Goal: Task Accomplishment & Management: Use online tool/utility

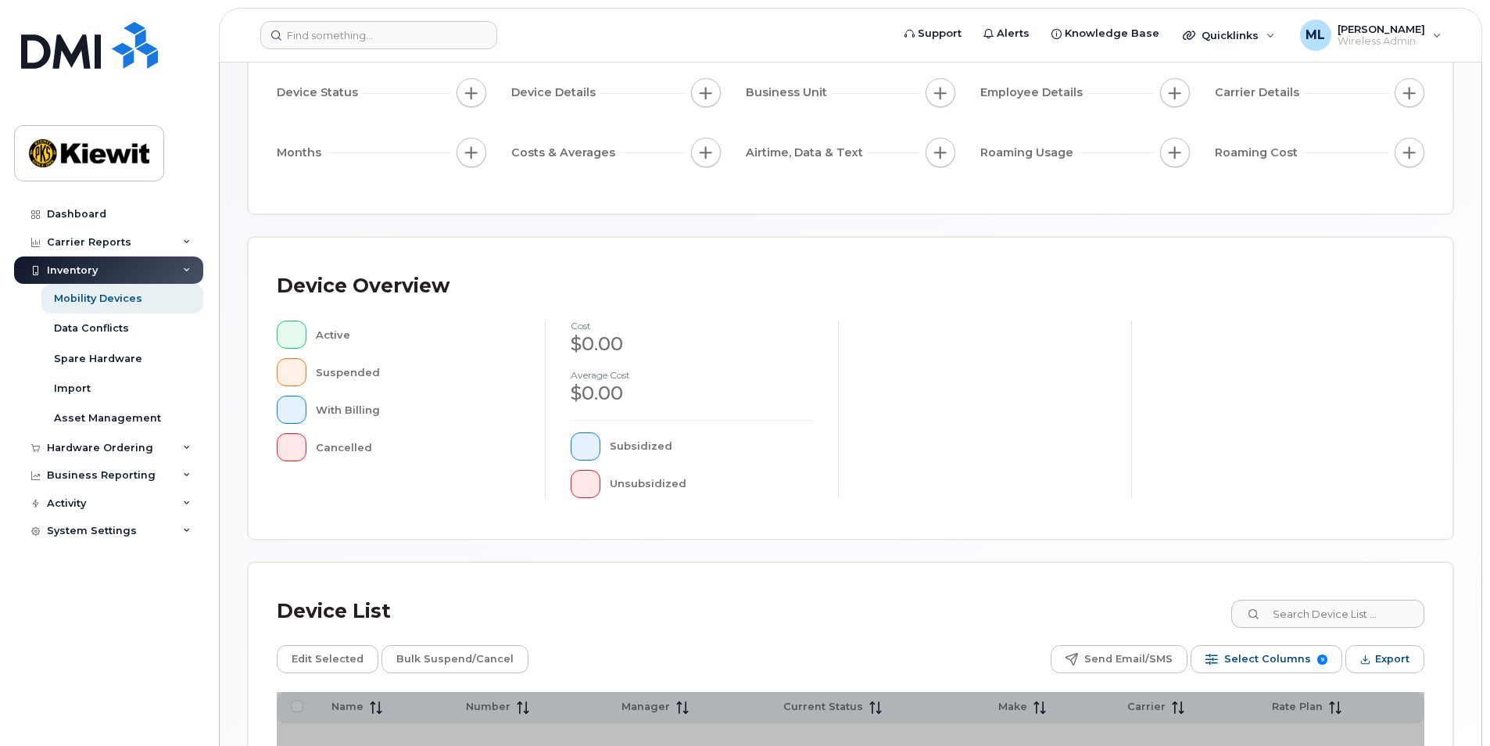
scroll to position [156, 0]
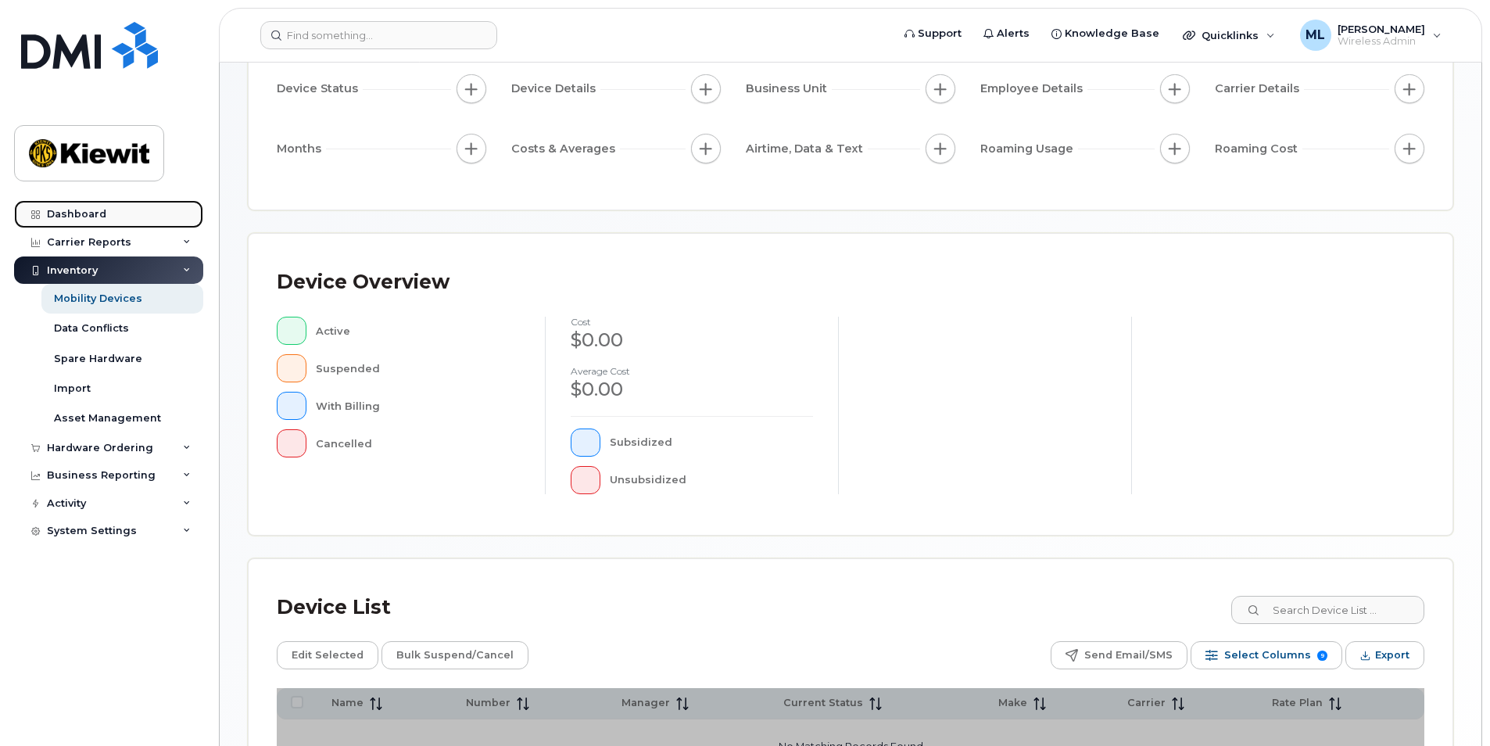
click at [98, 209] on div "Dashboard" at bounding box center [76, 214] width 59 height 13
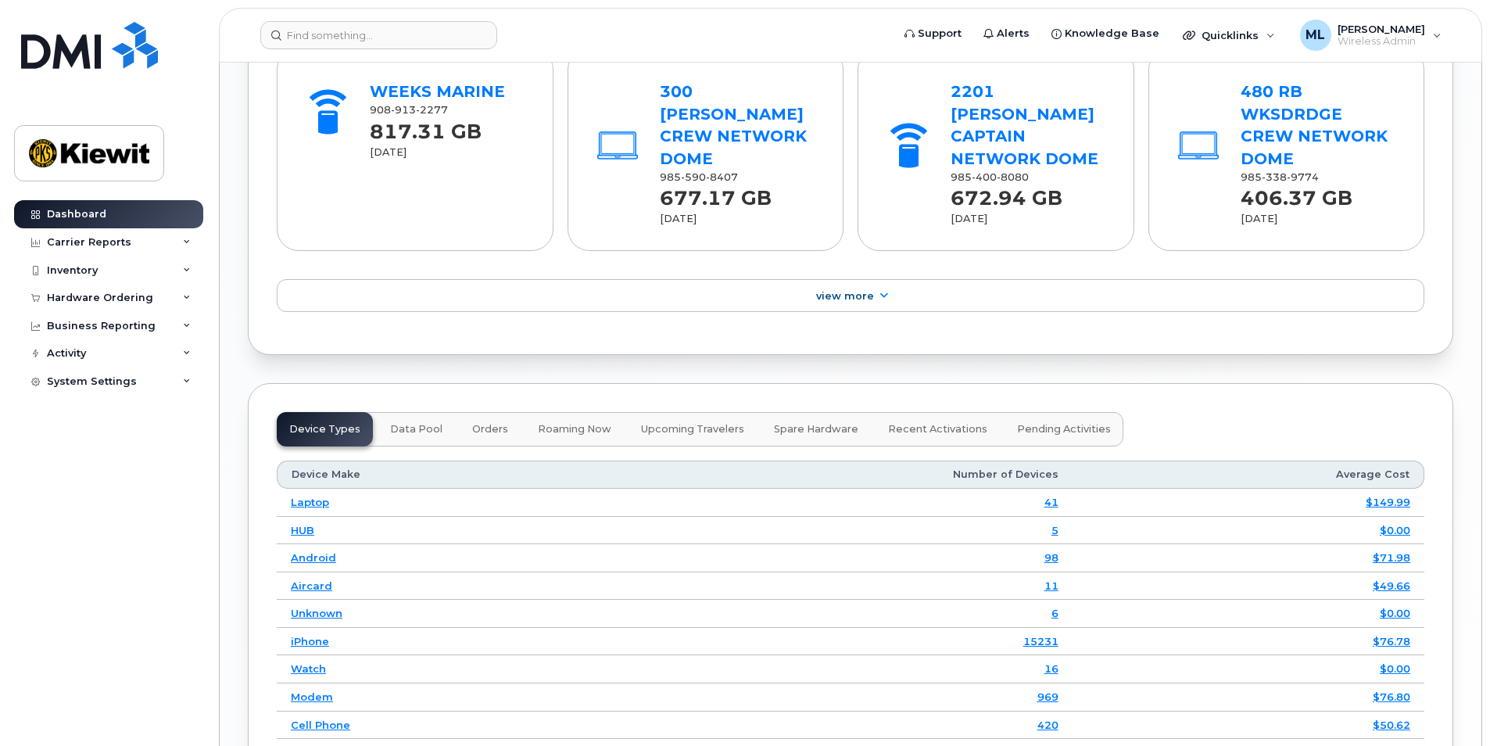
scroll to position [1835, 0]
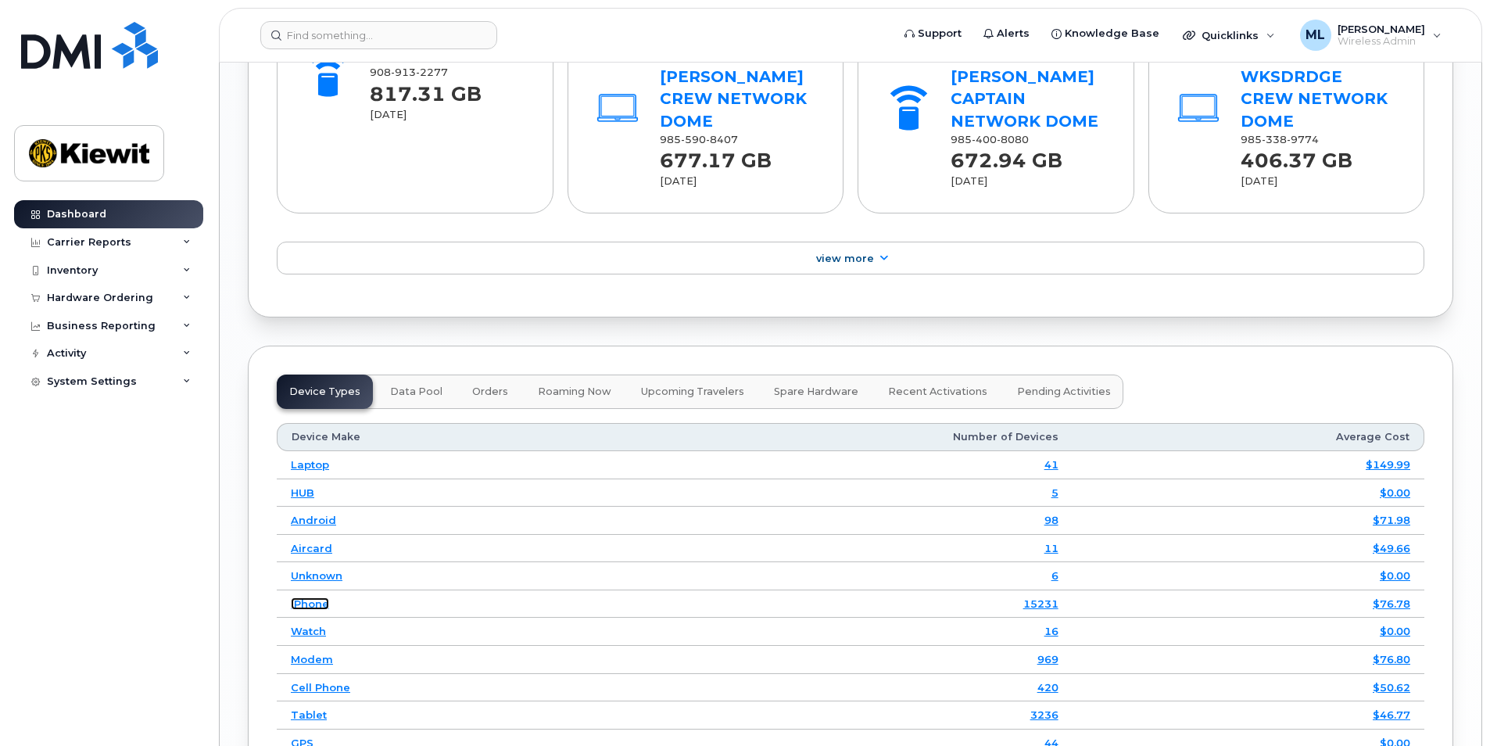
click at [306, 597] on link "iPhone" at bounding box center [310, 603] width 38 height 13
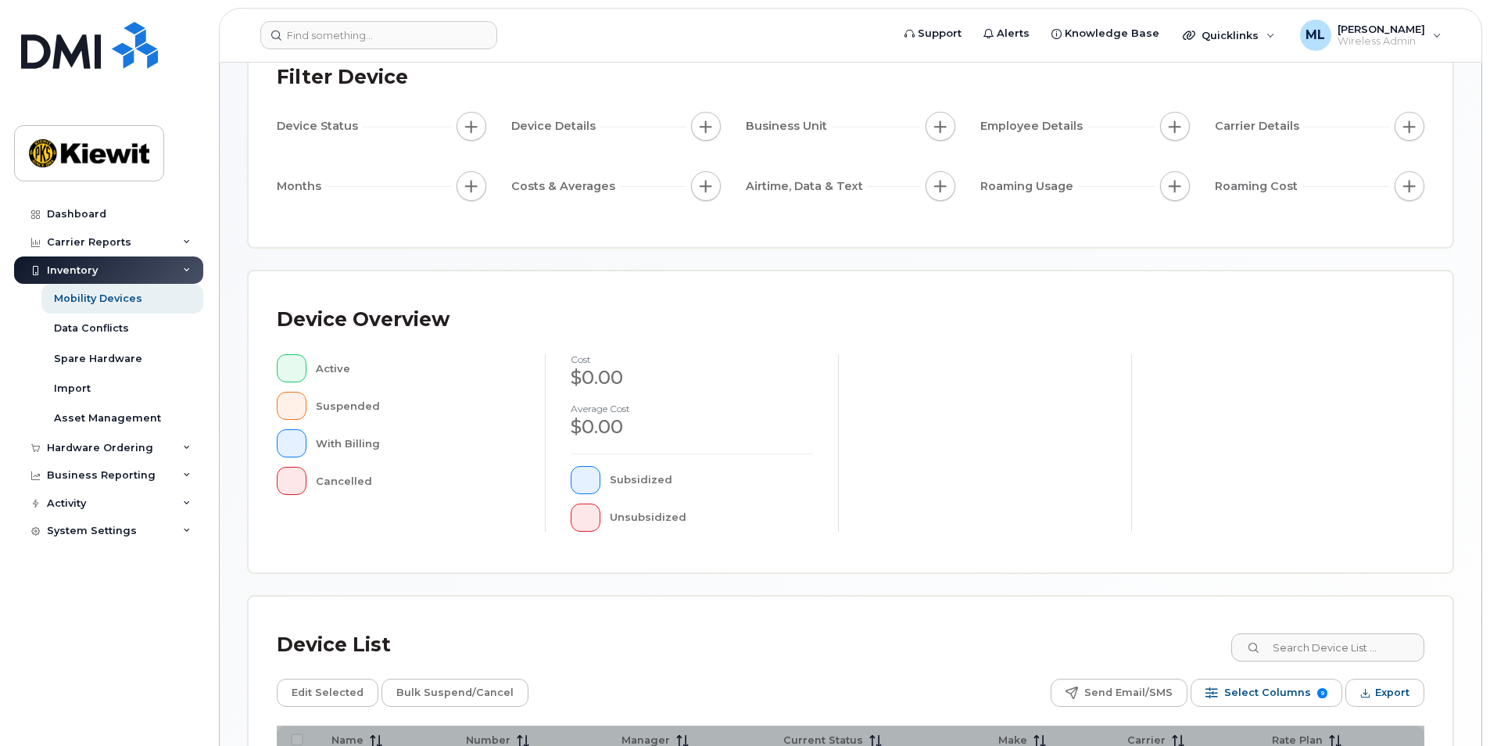
scroll to position [329, 0]
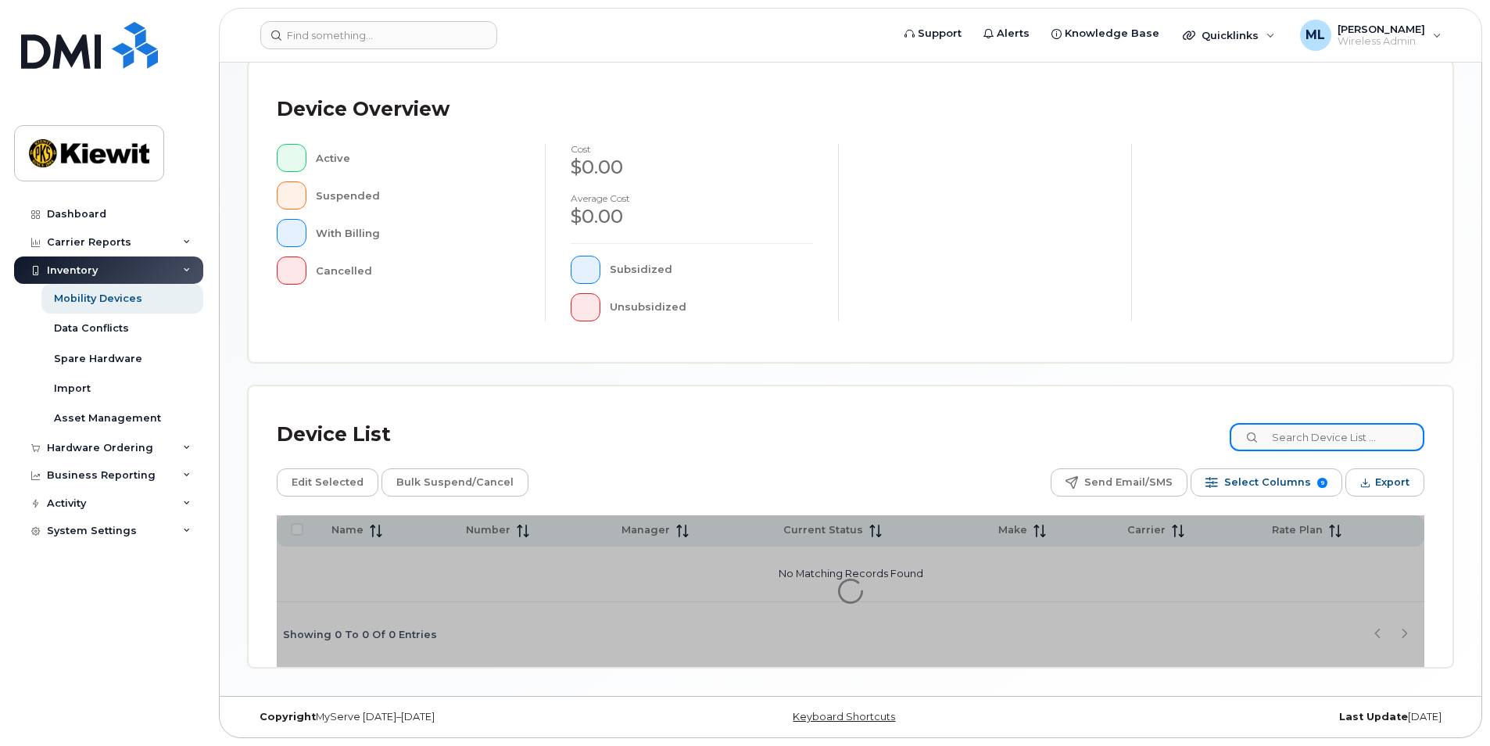
click at [1353, 449] on input at bounding box center [1327, 437] width 195 height 28
type input "Malcolm Hyndman"
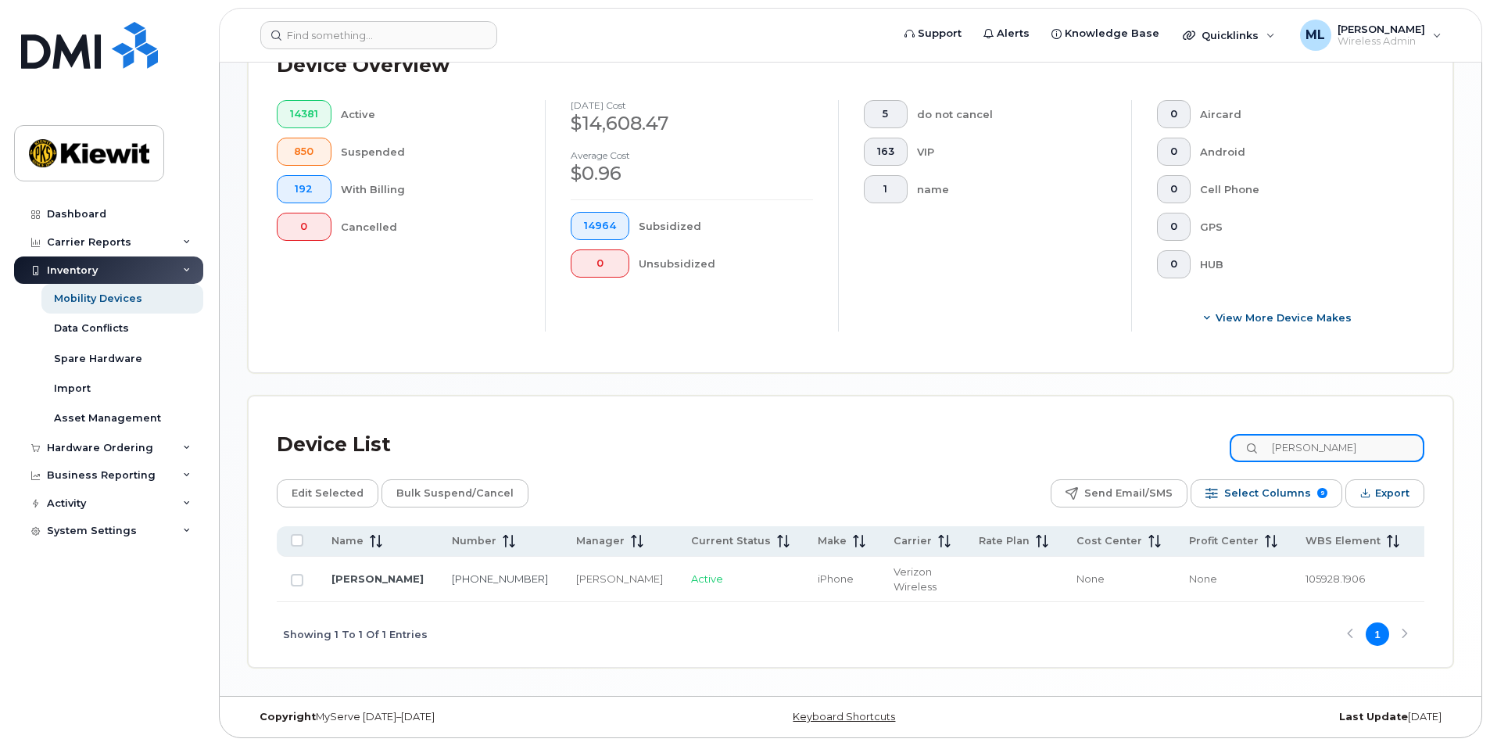
scroll to position [418, 0]
click at [704, 479] on div "Edit Selected Bulk Suspend/Cancel Send Email/SMS Select Columns 9 Filter Refres…" at bounding box center [850, 493] width 1147 height 28
